Goal: Information Seeking & Learning: Learn about a topic

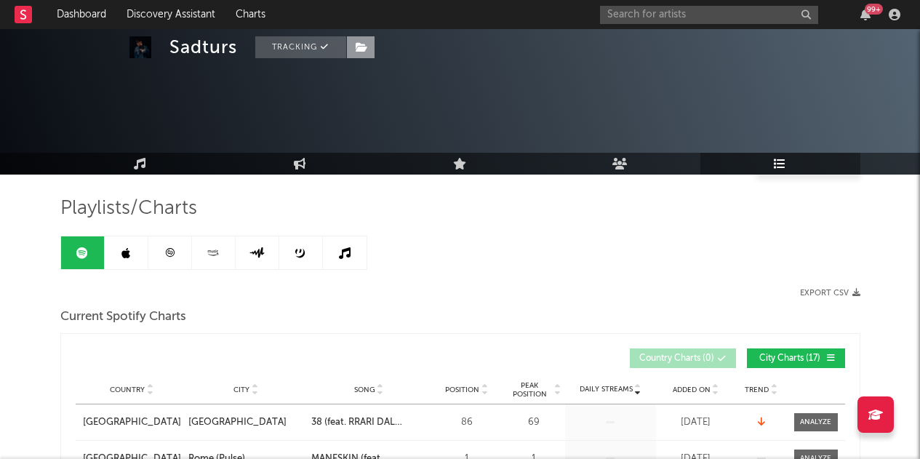
scroll to position [669, 0]
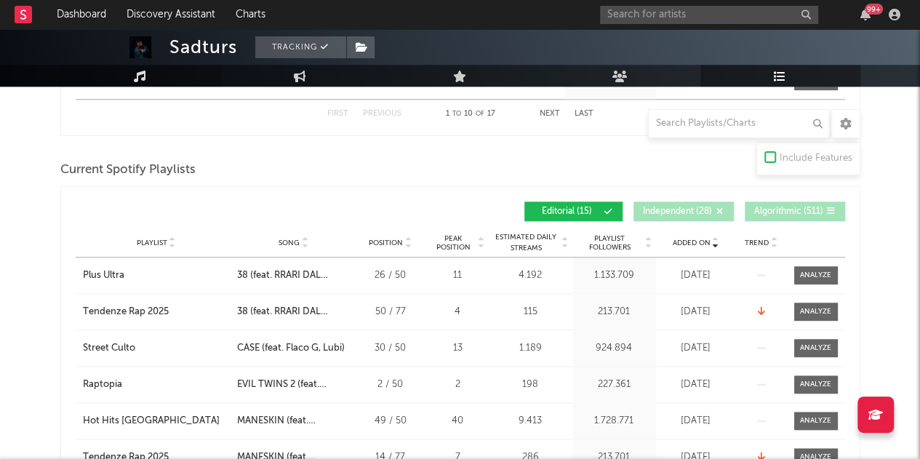
click at [149, 76] on link "Music" at bounding box center [140, 76] width 160 height 22
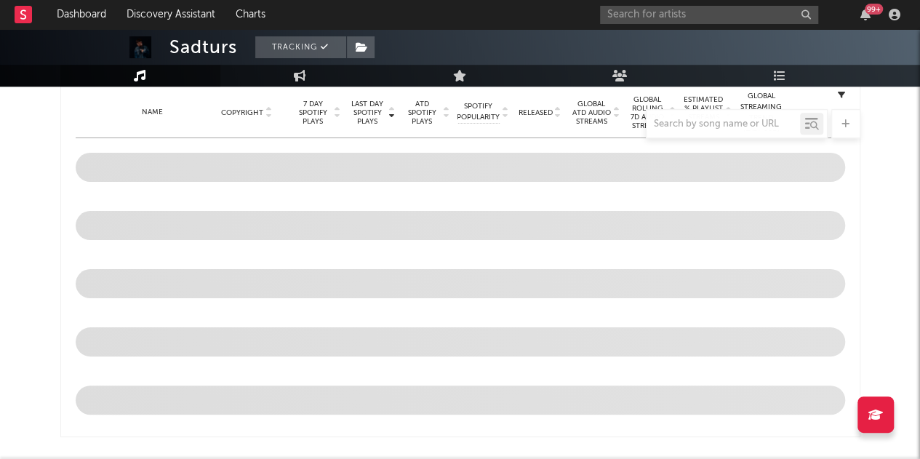
select select "6m"
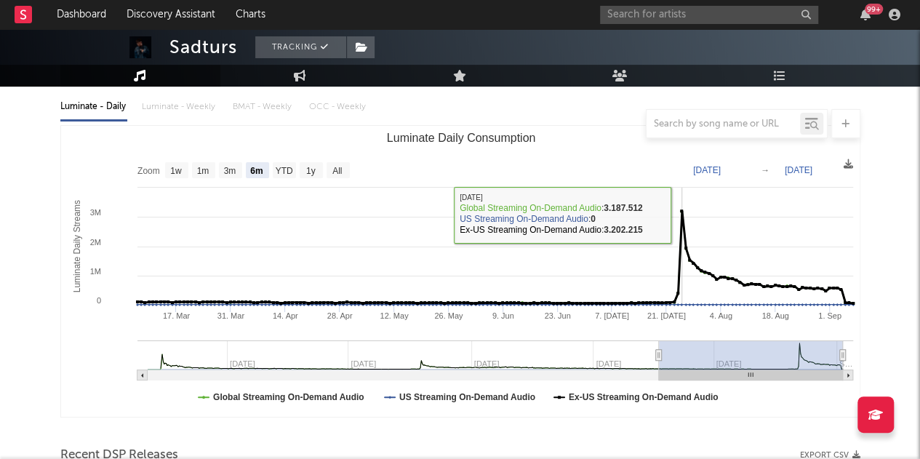
scroll to position [168, 0]
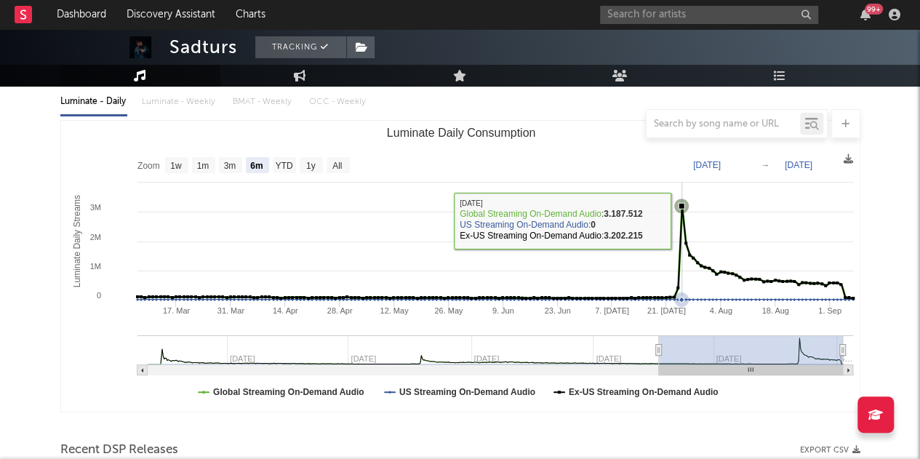
click at [680, 212] on icon "Luminate Daily Consumption" at bounding box center [681, 206] width 15 height 15
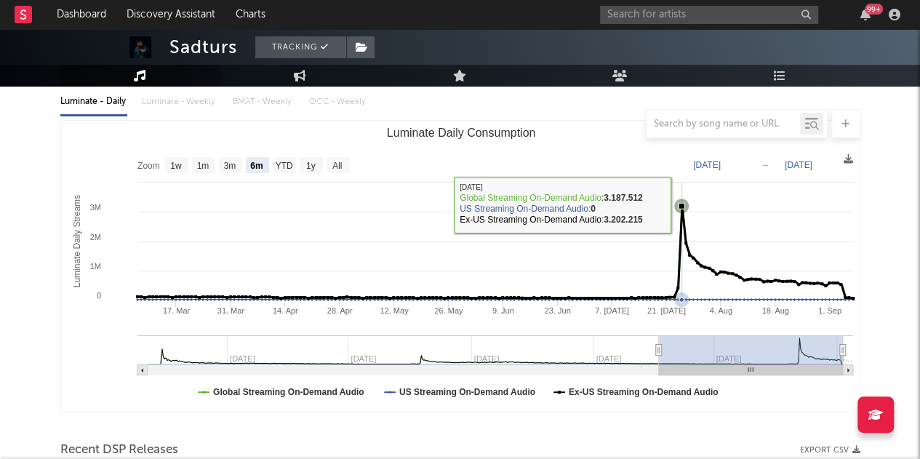
click at [681, 204] on icon "Luminate Daily Consumption" at bounding box center [682, 206] width 6 height 6
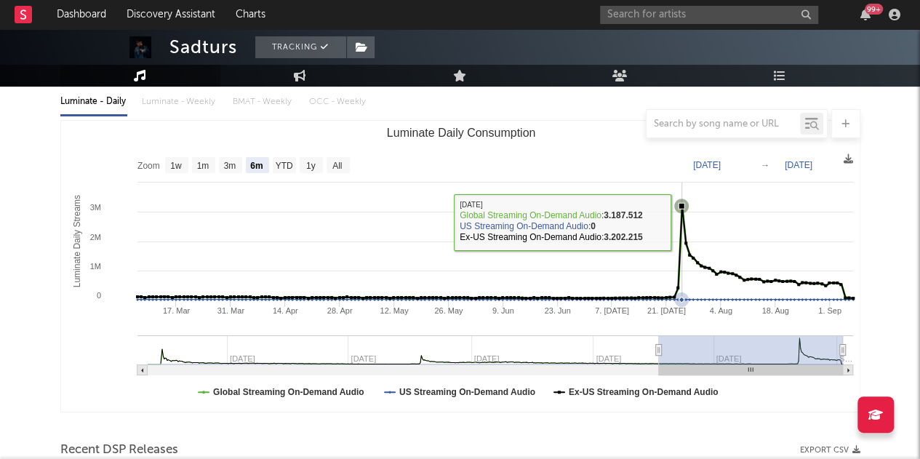
click at [680, 225] on icon "Luminate Daily Consumption" at bounding box center [492, 252] width 719 height 92
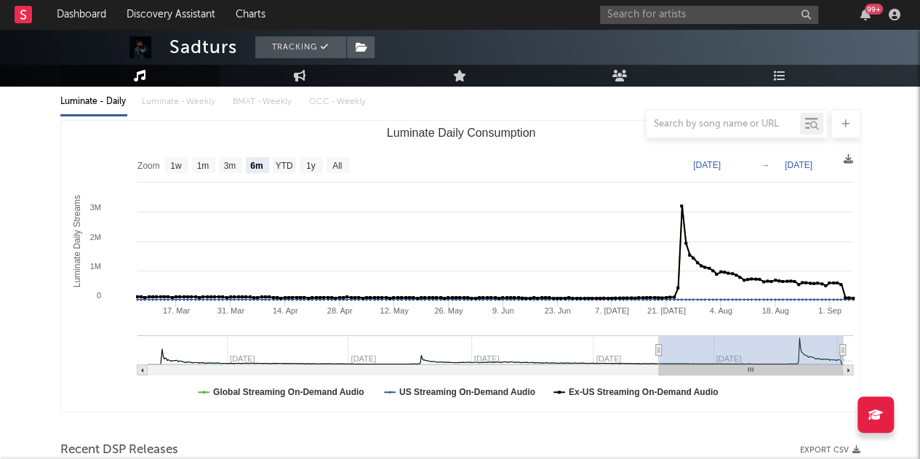
drag, startPoint x: 687, startPoint y: 166, endPoint x: 774, endPoint y: 166, distance: 86.6
click at [774, 166] on rect "Luminate Daily Consumption" at bounding box center [460, 266] width 799 height 291
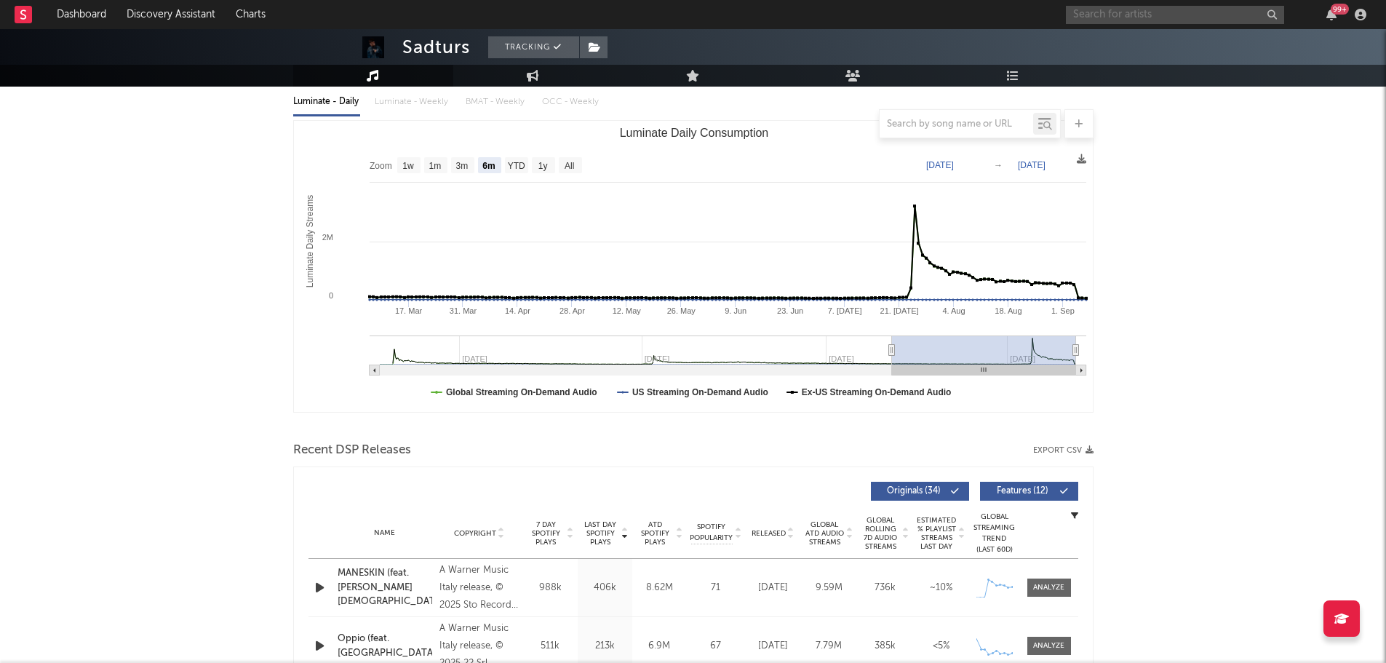
click at [919, 17] on input "text" at bounding box center [1175, 15] width 218 height 18
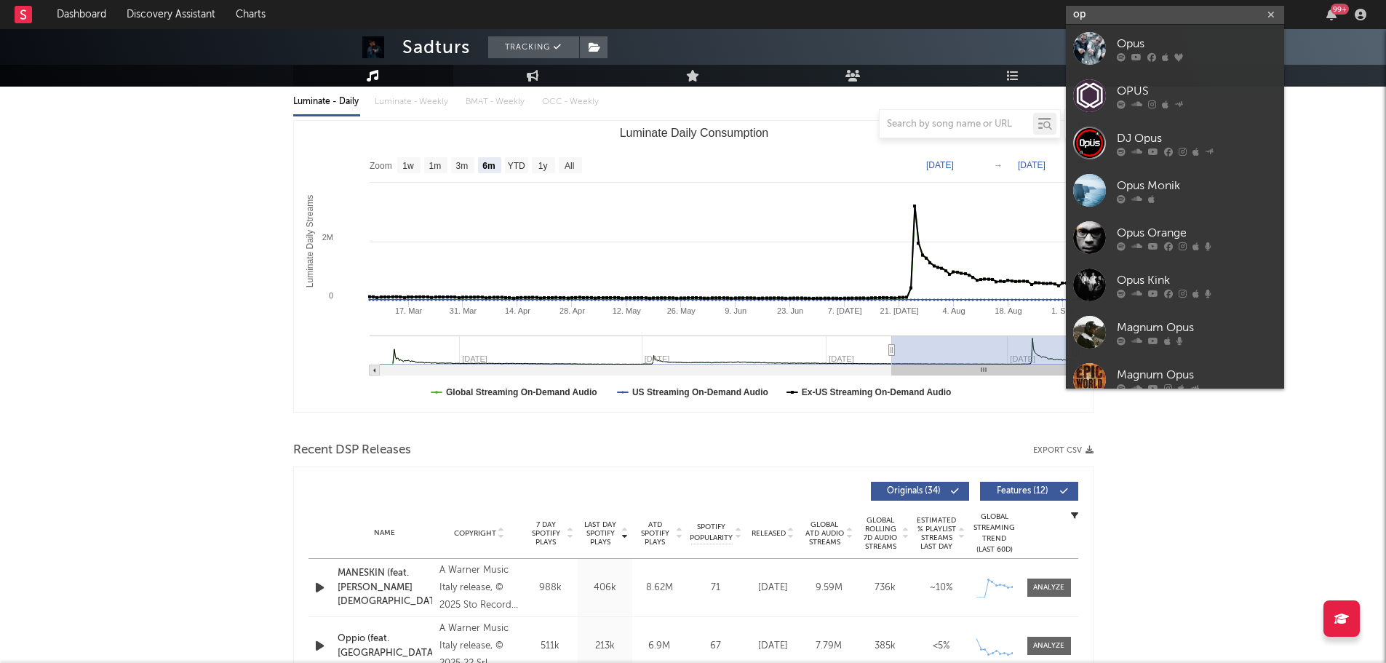
type input "o"
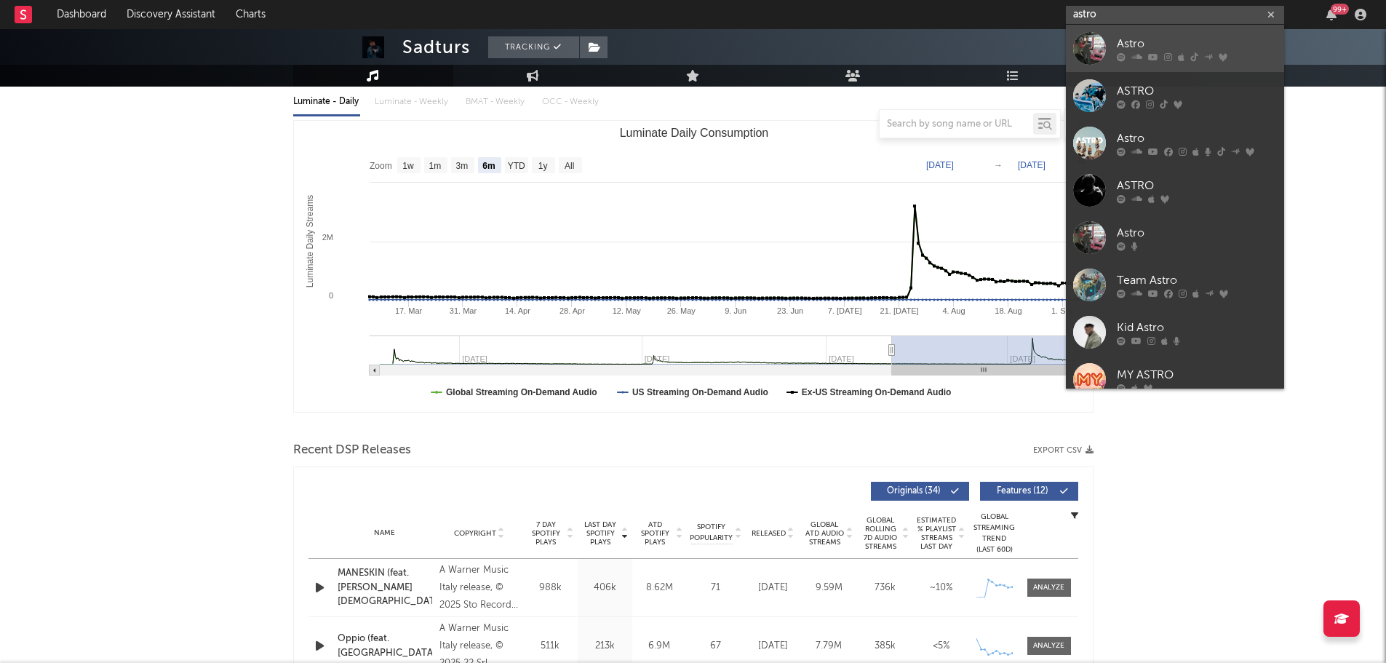
type input "astro"
click at [919, 44] on div "Astro" at bounding box center [1197, 43] width 160 height 17
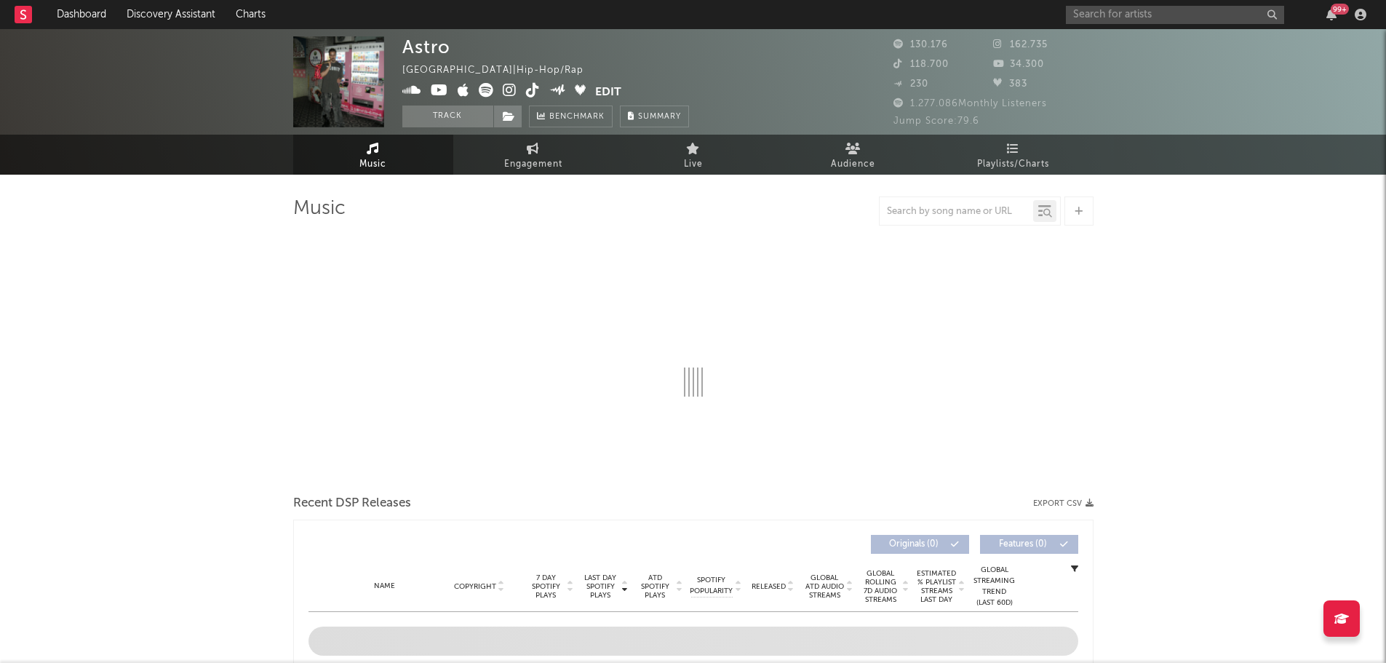
select select "6m"
